Goal: Task Accomplishment & Management: Use online tool/utility

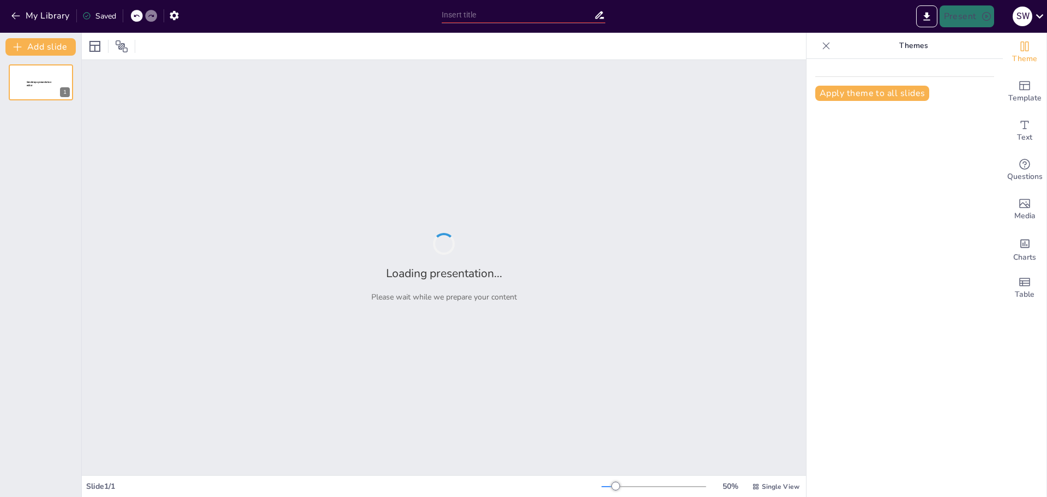
type input "AOT Connect Features: Streamlining Information for Airport Operations"
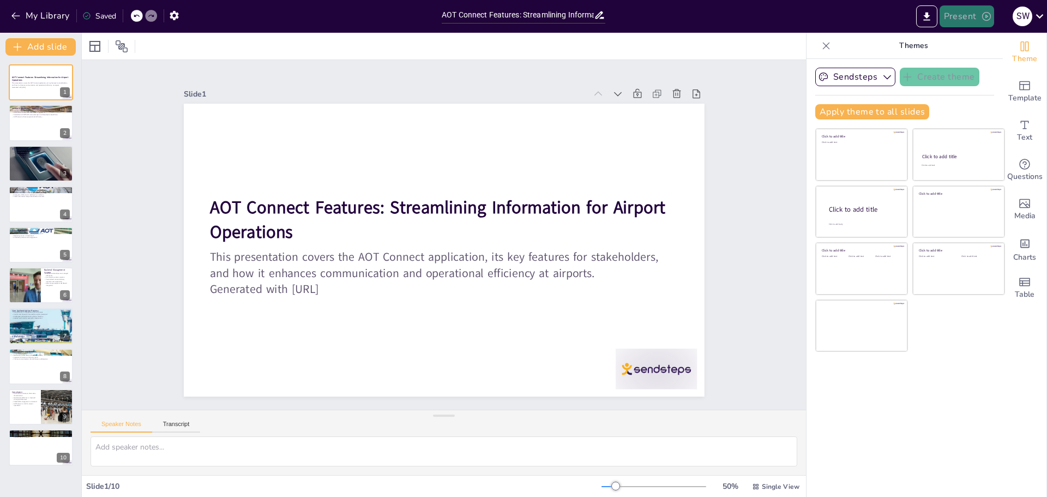
click at [956, 14] on button "Present" at bounding box center [966, 16] width 55 height 22
click at [982, 41] on li "Preview presentation" at bounding box center [983, 40] width 86 height 17
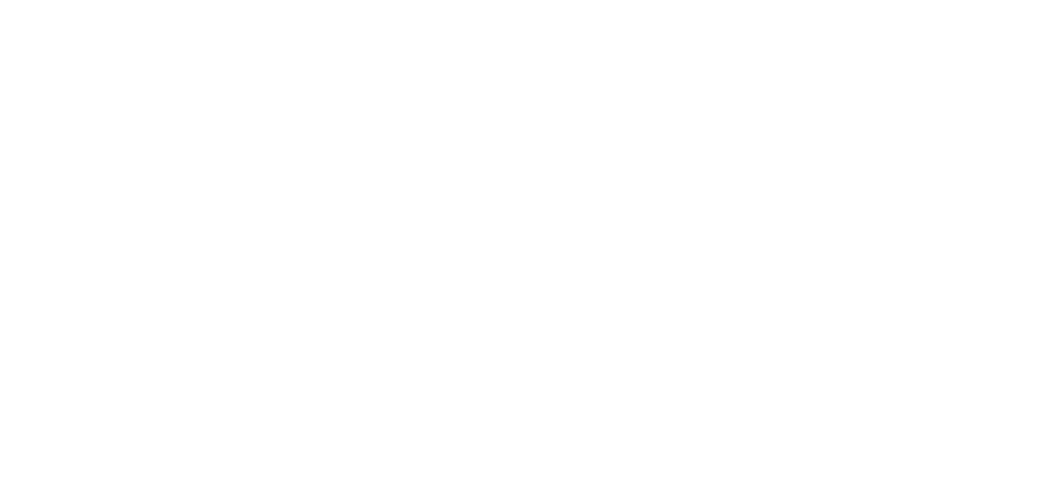
click at [613, 0] on html at bounding box center [523, 0] width 1047 height 0
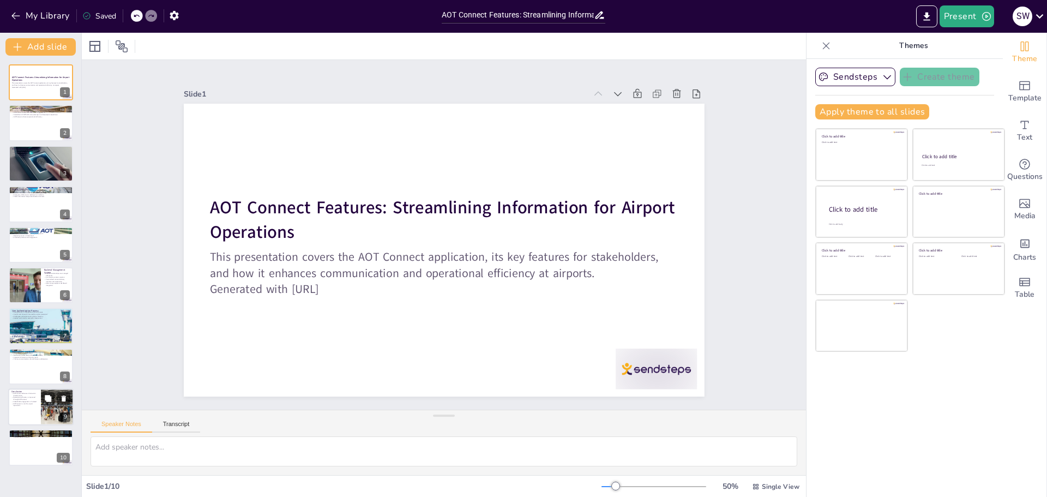
click at [47, 414] on div at bounding box center [57, 406] width 65 height 37
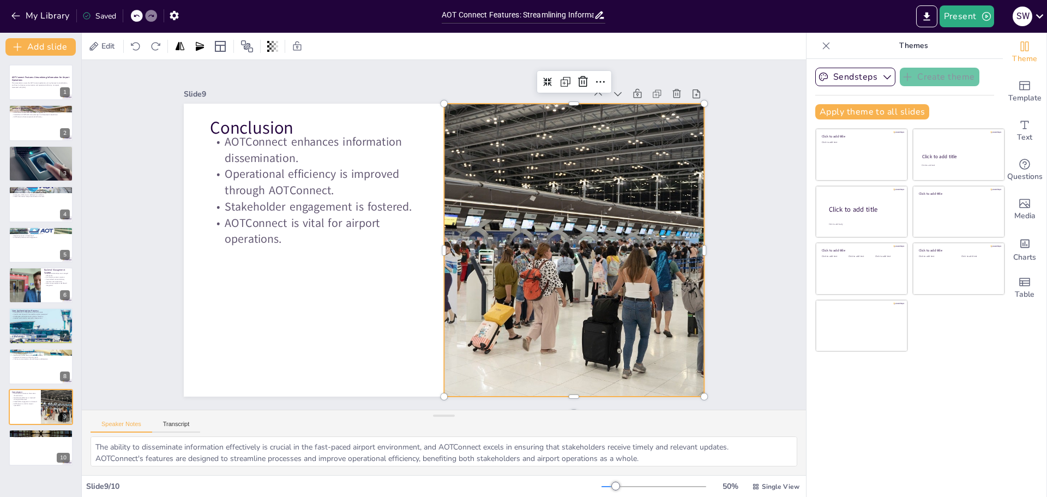
click at [560, 244] on div at bounding box center [573, 250] width 521 height 293
click at [31, 345] on div "AOT Connect Features: Streamlining Information for Airport Operations This pres…" at bounding box center [40, 264] width 81 height 401
click at [27, 330] on div at bounding box center [40, 326] width 65 height 38
type textarea "Categorizing authentication processes allows for tailored security measures tha…"
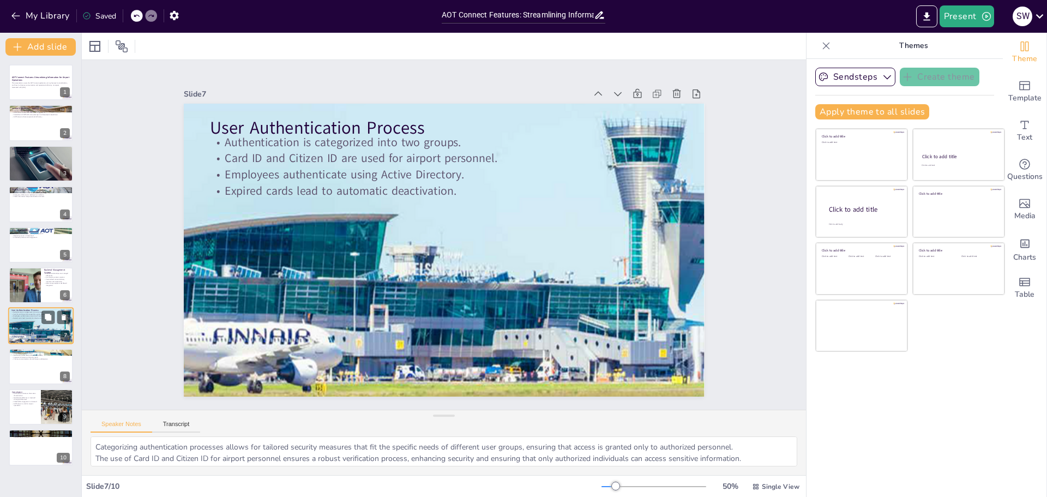
click at [27, 330] on div at bounding box center [40, 326] width 65 height 38
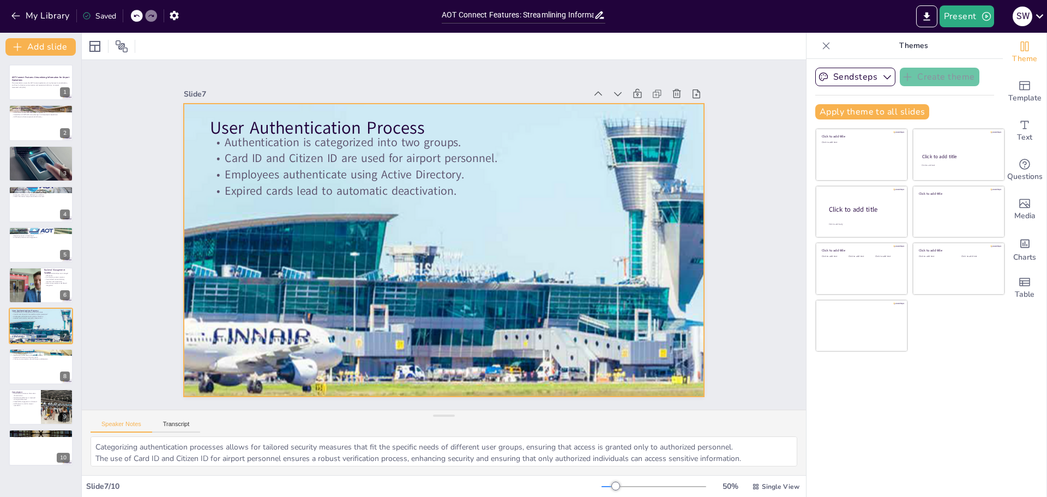
click at [452, 271] on div at bounding box center [444, 250] width 521 height 302
click at [366, 270] on div at bounding box center [444, 250] width 521 height 302
click at [131, 171] on div "Slide 1 AOT Connect Features: Streamlining Information for Airport Operations T…" at bounding box center [444, 234] width 724 height 349
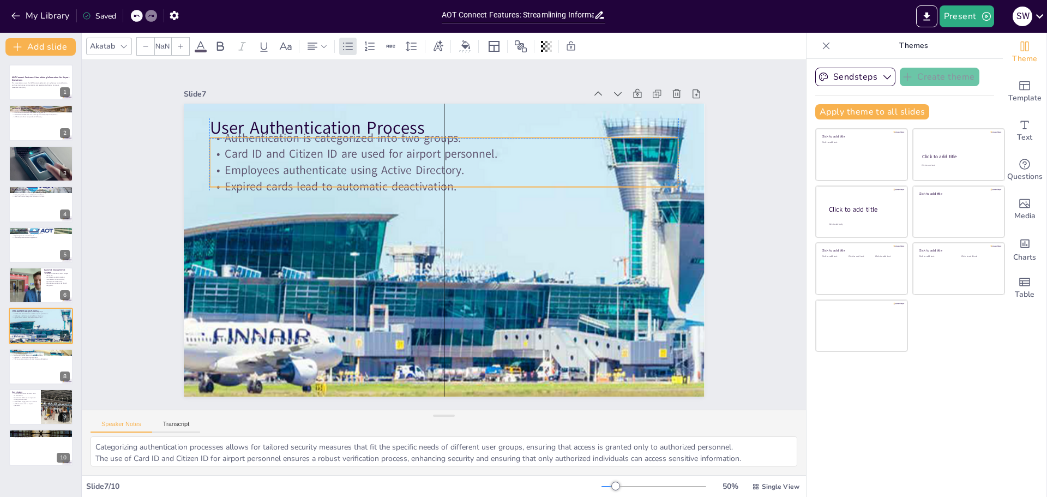
type input "32"
click at [300, 169] on p "Employees authenticate using Active Directory." at bounding box center [443, 170] width 468 height 16
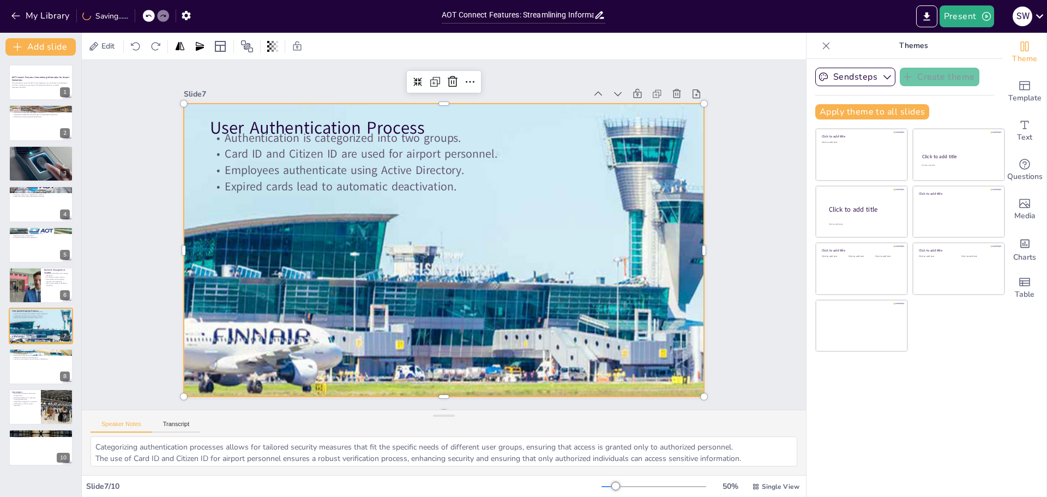
click at [244, 198] on div at bounding box center [444, 250] width 521 height 302
